Goal: Task Accomplishment & Management: Manage account settings

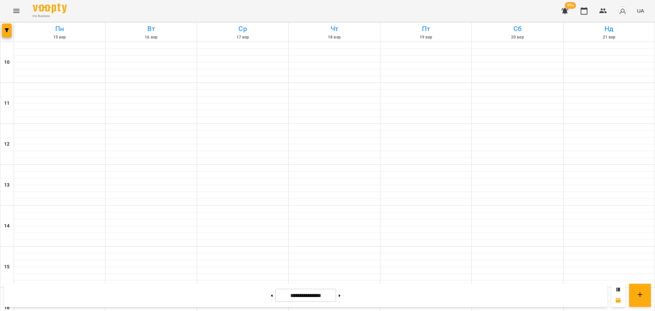
scroll to position [251, 0]
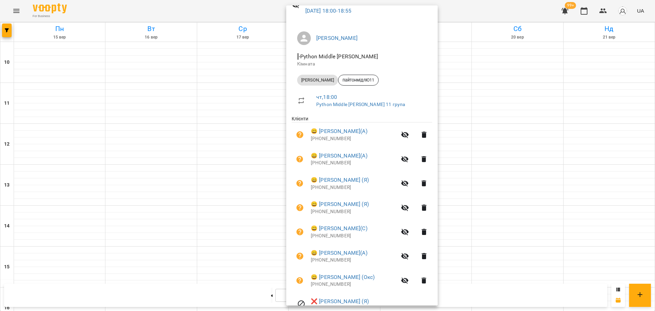
scroll to position [0, 0]
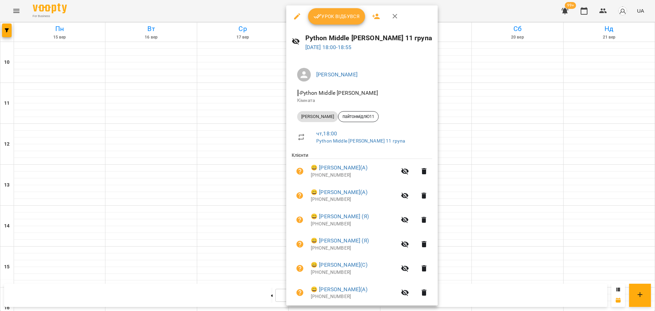
click at [455, 12] on div at bounding box center [327, 155] width 655 height 311
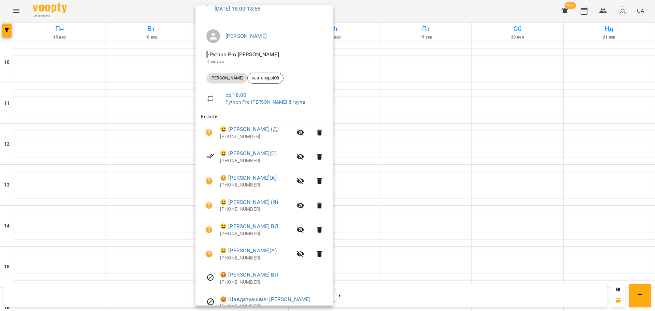
scroll to position [72, 0]
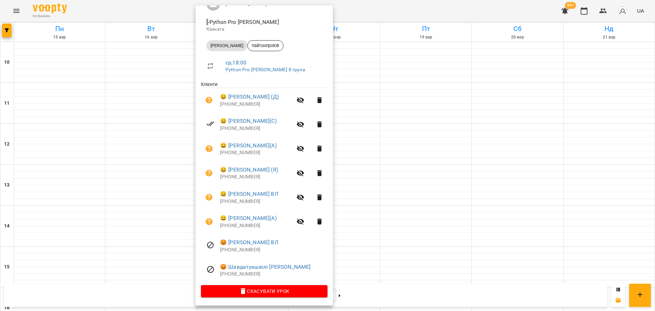
click at [363, 11] on div at bounding box center [327, 155] width 655 height 311
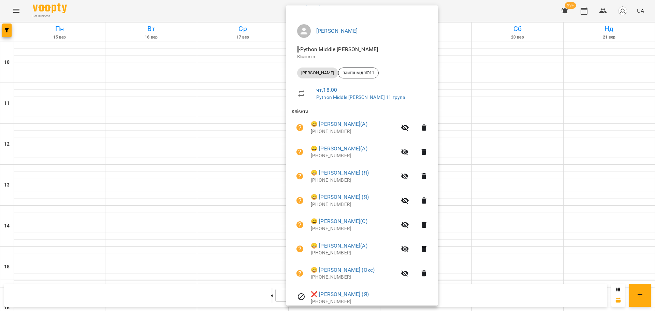
scroll to position [0, 0]
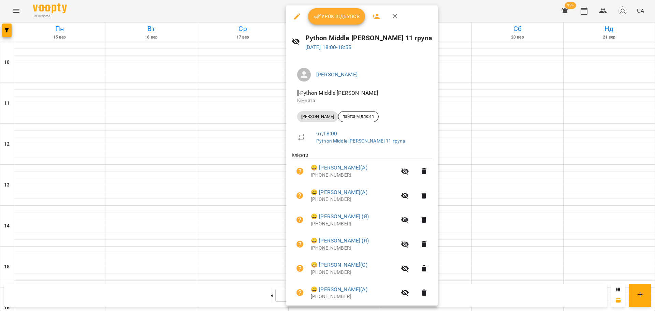
click at [338, 17] on span "Урок відбувся" at bounding box center [337, 16] width 46 height 8
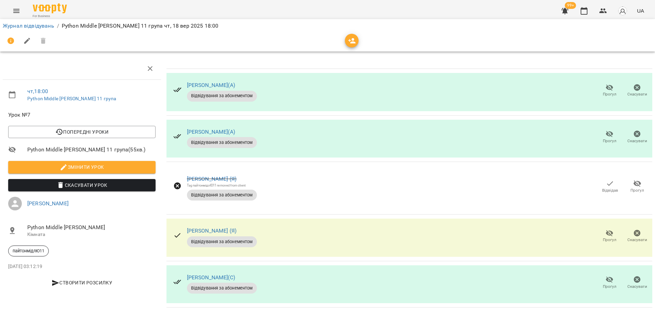
scroll to position [151, 0]
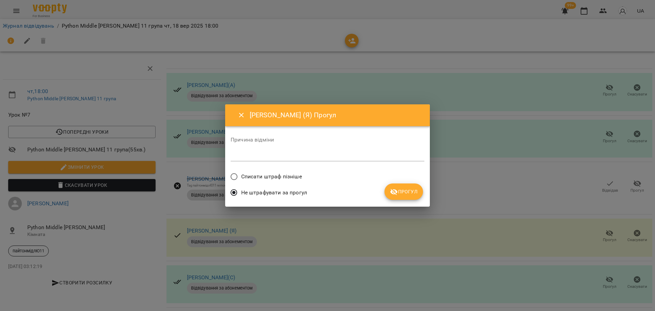
click at [270, 176] on span "Списати штраф пізніше" at bounding box center [271, 177] width 61 height 8
click at [401, 189] on span "Прогул" at bounding box center [404, 192] width 28 height 8
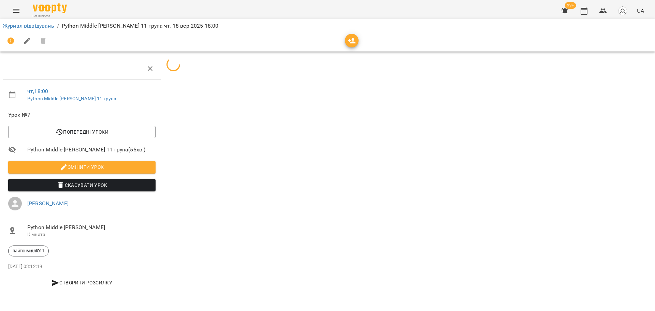
scroll to position [0, 0]
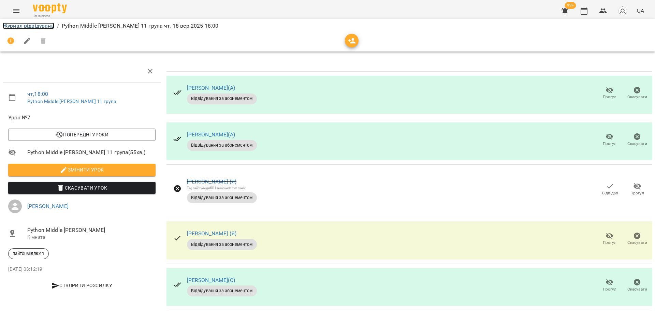
click at [28, 25] on link "Журнал відвідувань" at bounding box center [29, 26] width 52 height 6
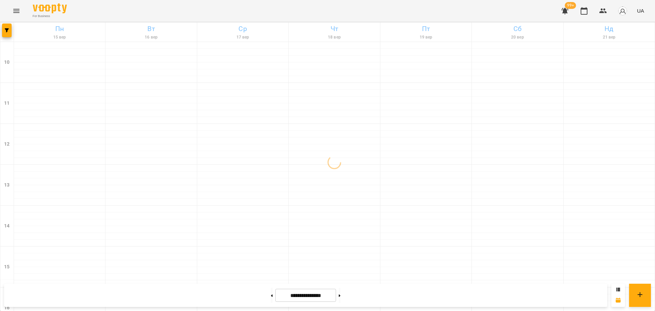
scroll to position [294, 0]
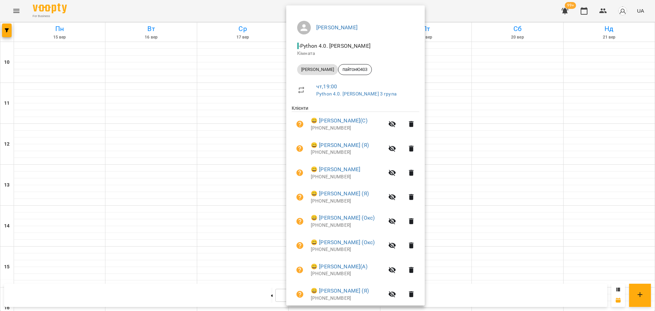
scroll to position [0, 0]
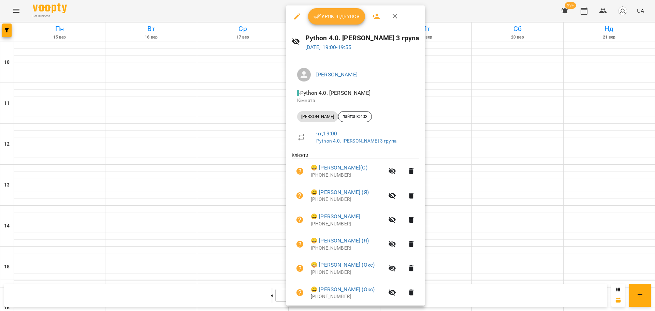
drag, startPoint x: 471, startPoint y: 13, endPoint x: 466, endPoint y: 17, distance: 5.8
click at [470, 14] on div at bounding box center [327, 155] width 655 height 311
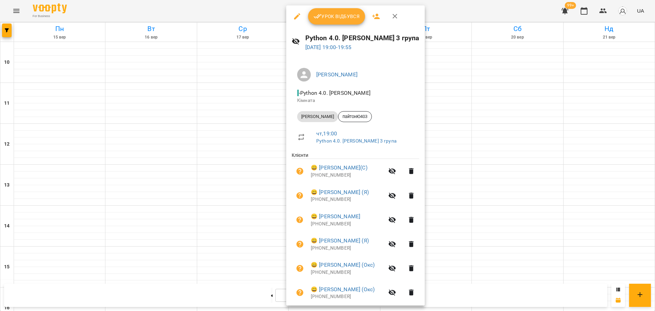
click at [335, 13] on span "Урок відбувся" at bounding box center [337, 16] width 46 height 8
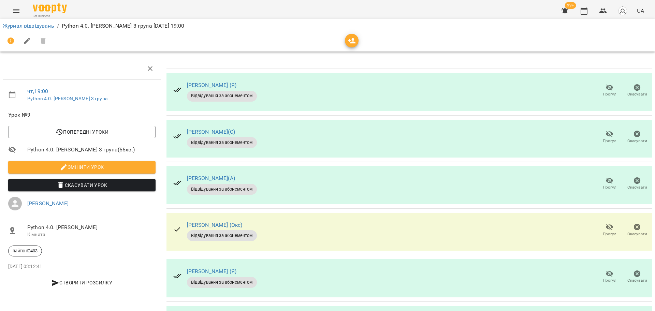
scroll to position [85, 0]
click at [603, 231] on span "Прогул" at bounding box center [610, 234] width 14 height 6
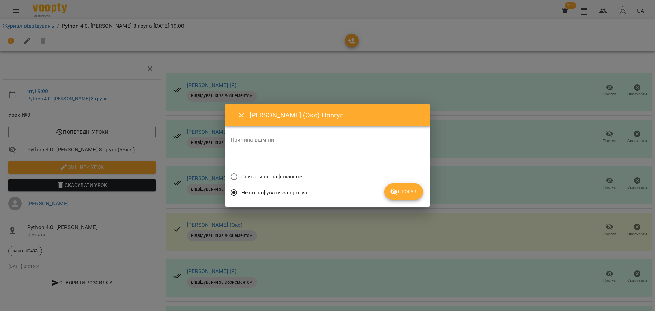
click at [273, 174] on span "Списати штраф пізніше" at bounding box center [271, 177] width 61 height 8
click at [418, 192] on button "Прогул" at bounding box center [403, 192] width 39 height 16
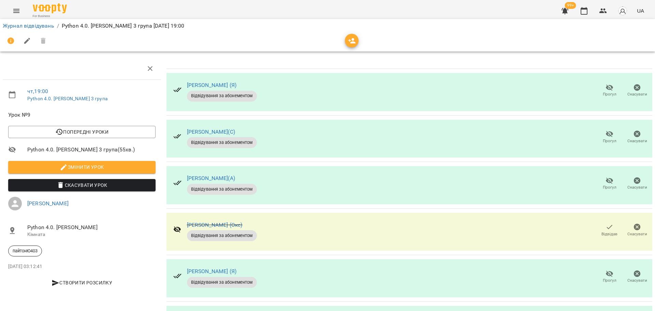
scroll to position [0, 0]
